Goal: Check status: Check status

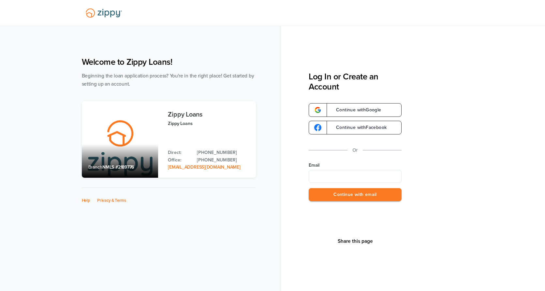
click at [340, 173] on input "Email" at bounding box center [355, 176] width 93 height 13
type input "**********"
click at [347, 197] on button "Continue with email" at bounding box center [355, 194] width 93 height 13
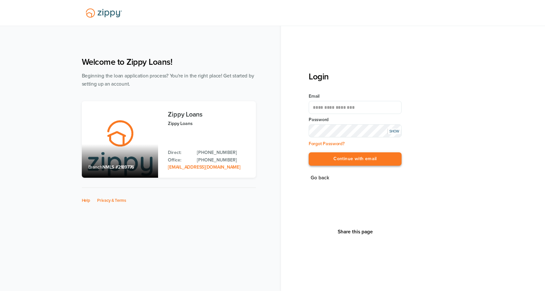
click at [341, 166] on button "Continue with email" at bounding box center [355, 159] width 93 height 13
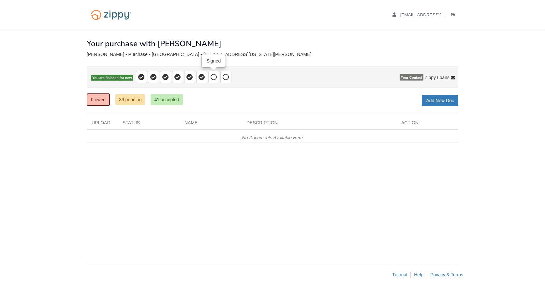
drag, startPoint x: 211, startPoint y: 78, endPoint x: 204, endPoint y: 78, distance: 7.2
click at [211, 78] on icon at bounding box center [214, 77] width 7 height 7
click at [200, 77] on icon at bounding box center [201, 77] width 7 height 7
click at [213, 77] on icon at bounding box center [214, 77] width 7 height 7
click at [129, 103] on link "39 pending" at bounding box center [130, 99] width 30 height 11
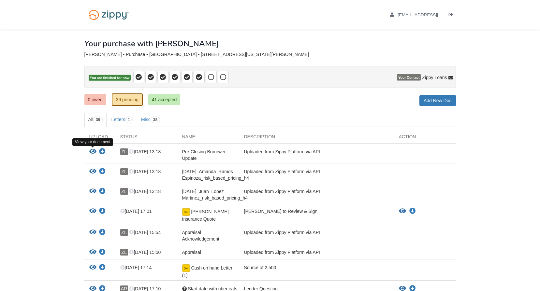
click at [91, 150] on icon "View Pre-Closing Borrower Update" at bounding box center [92, 152] width 7 height 7
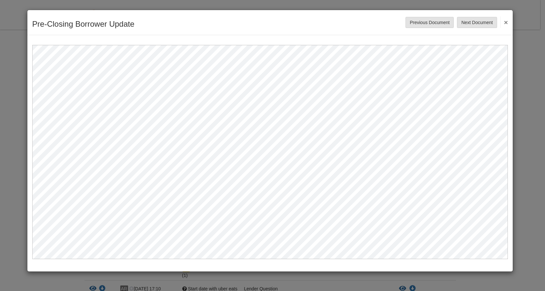
click at [505, 19] on button "×" at bounding box center [503, 22] width 7 height 12
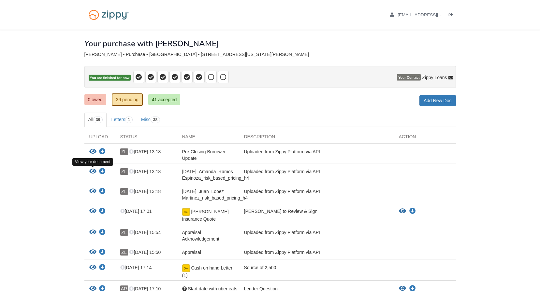
click at [92, 173] on icon "View 08-25-2025_Amanda_Ramos Espinoza_risk_based_pricing_h4" at bounding box center [92, 171] width 7 height 7
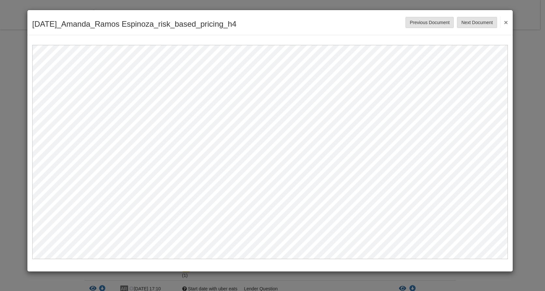
click at [507, 22] on button "×" at bounding box center [503, 22] width 7 height 12
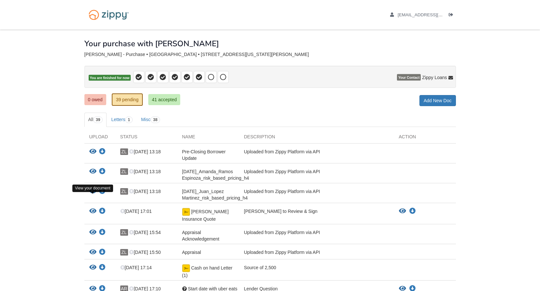
click at [89, 195] on icon "View 08-25-2025_Juan_Lopez Martinez_risk_based_pricing_h4" at bounding box center [92, 191] width 7 height 7
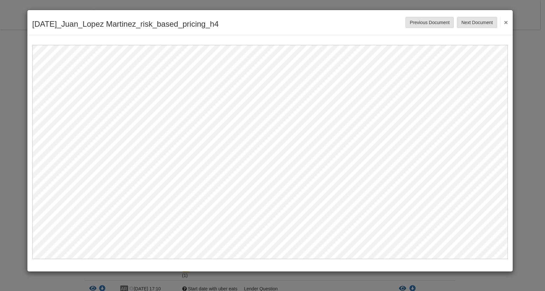
click at [506, 22] on button "×" at bounding box center [503, 22] width 7 height 12
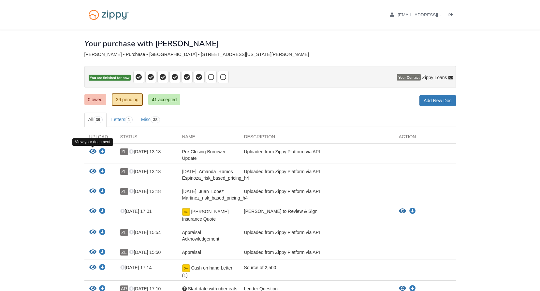
click at [91, 151] on icon "View Pre-Closing Borrower Update" at bounding box center [92, 152] width 7 height 7
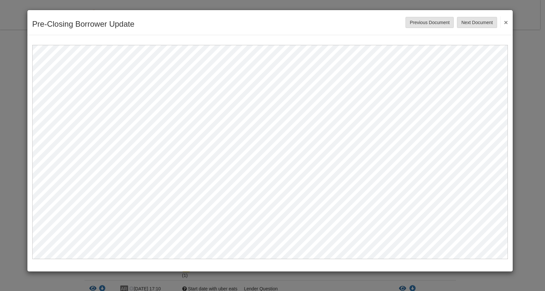
click at [506, 22] on button "×" at bounding box center [503, 22] width 7 height 12
